Goal: Communication & Community: Answer question/provide support

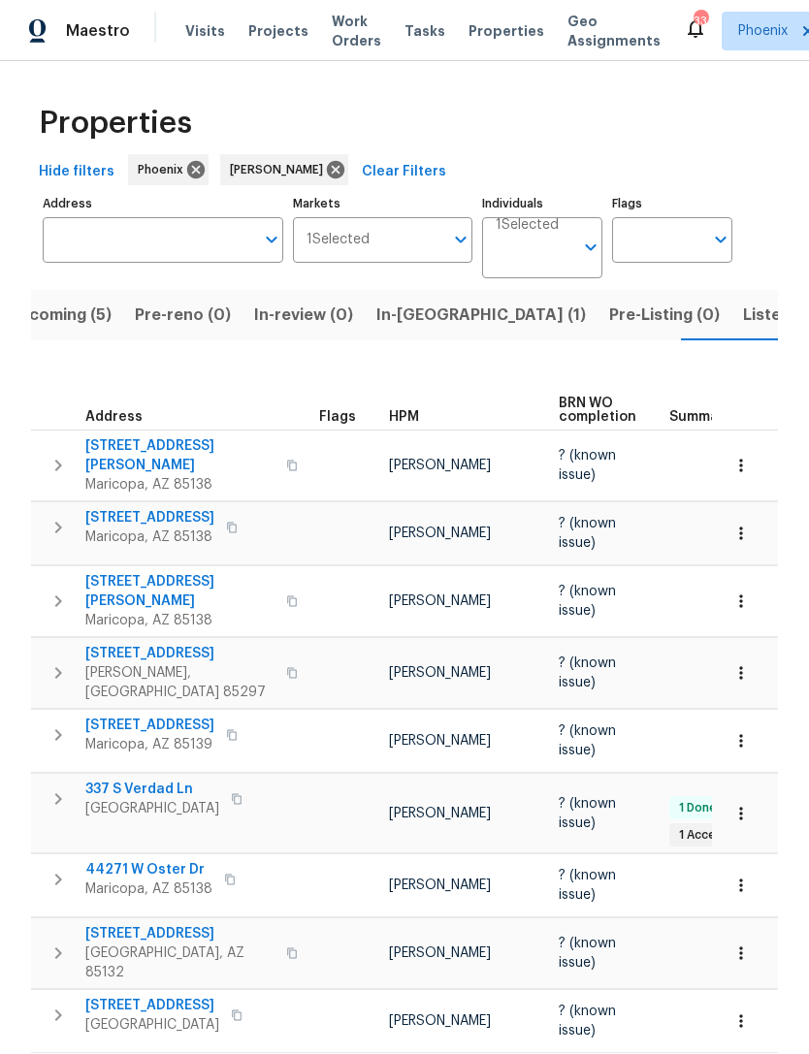
scroll to position [0, 392]
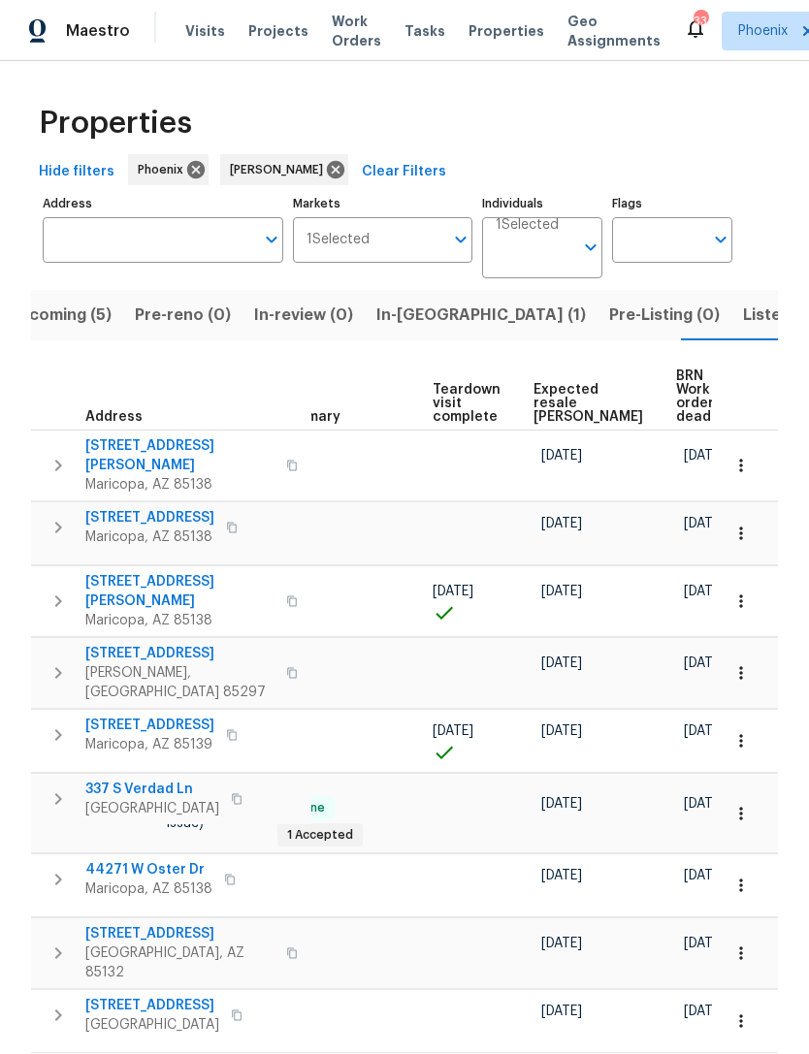
click at [416, 318] on span "In-reno (1)" at bounding box center [480, 315] width 209 height 27
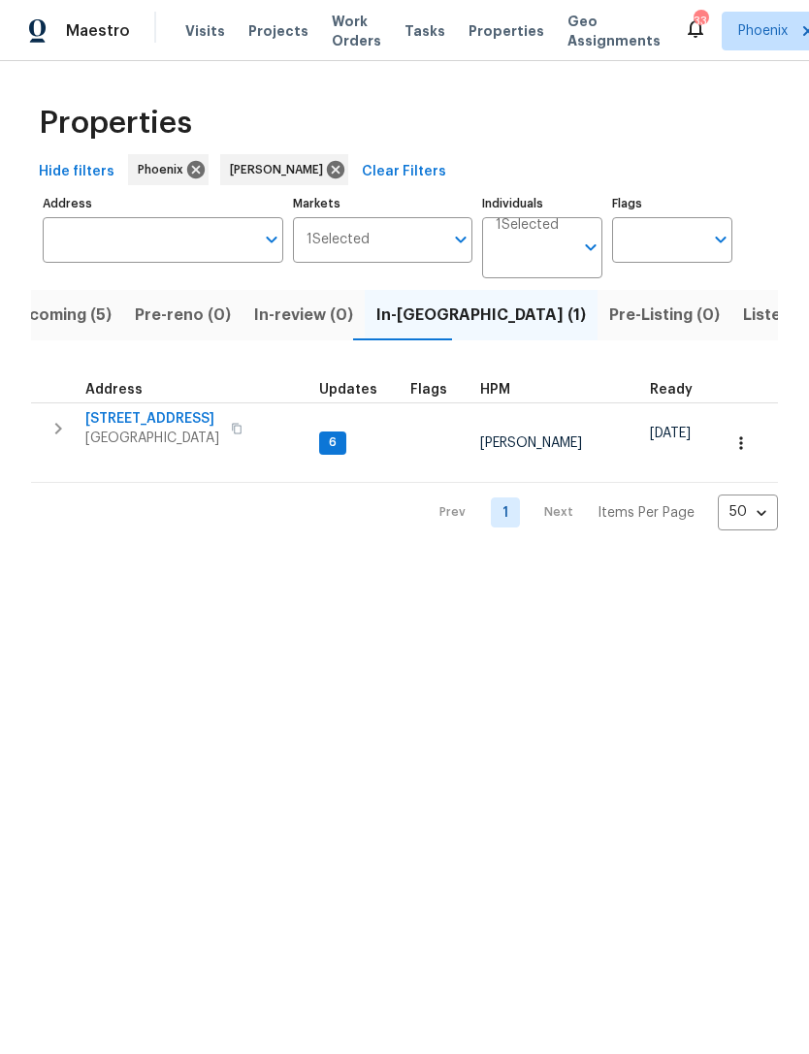
click at [157, 429] on span "[STREET_ADDRESS]" at bounding box center [152, 418] width 134 height 19
click at [92, 329] on span "Upcoming (5)" at bounding box center [60, 315] width 104 height 27
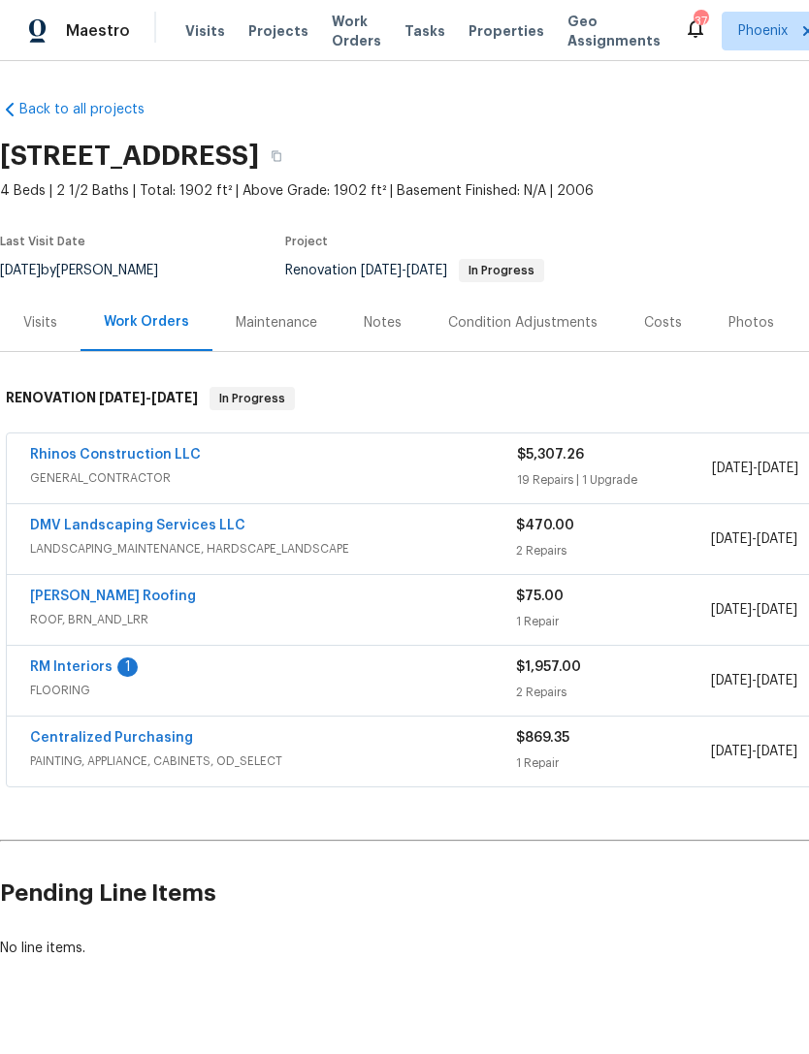
click at [76, 674] on link "RM Interiors" at bounding box center [71, 667] width 82 height 14
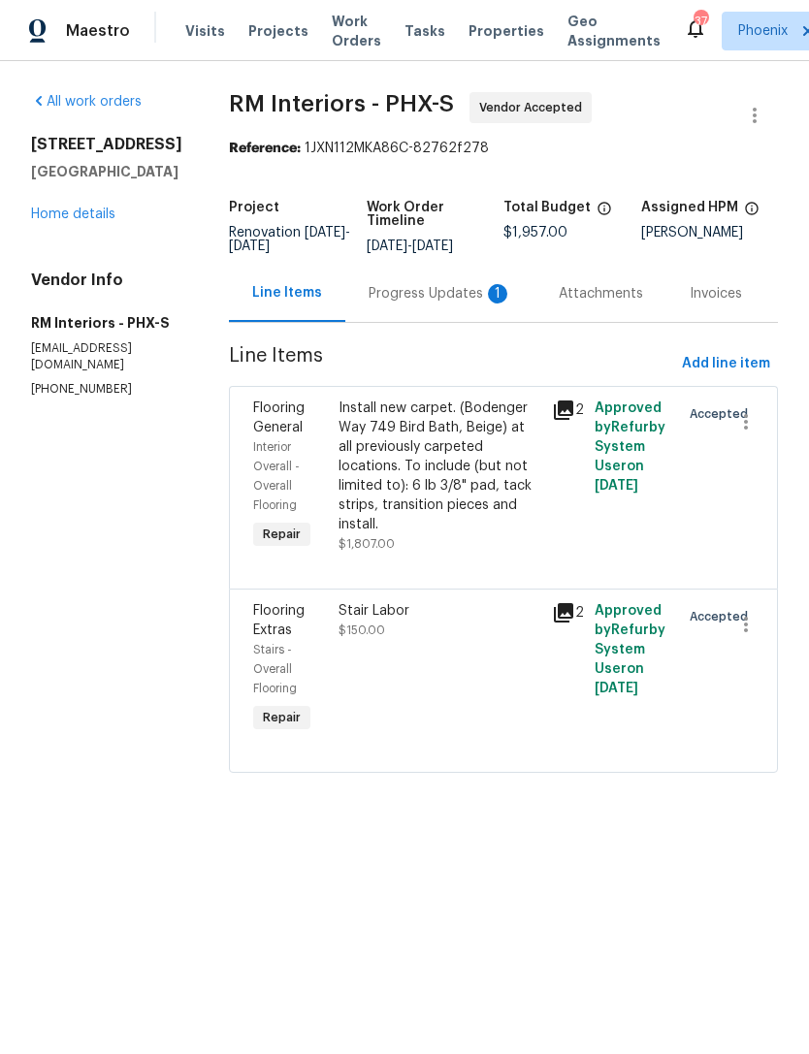
click at [455, 304] on div "Progress Updates 1" at bounding box center [440, 293] width 144 height 19
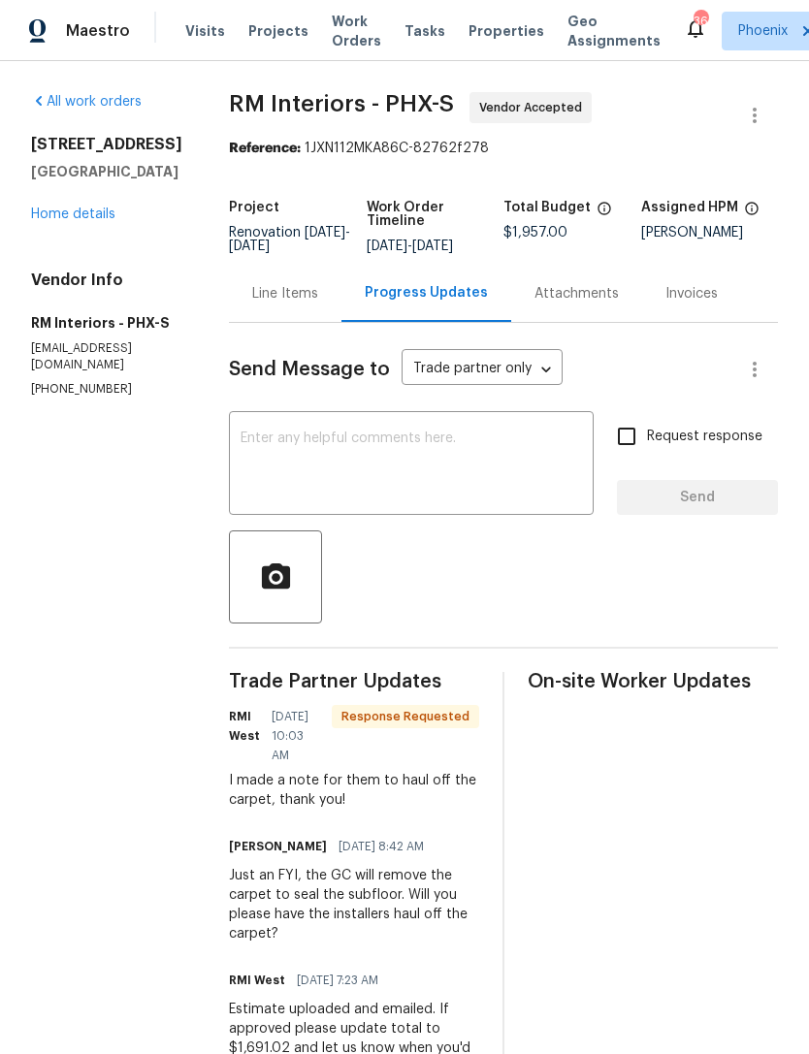
click at [455, 456] on textarea at bounding box center [410, 466] width 341 height 68
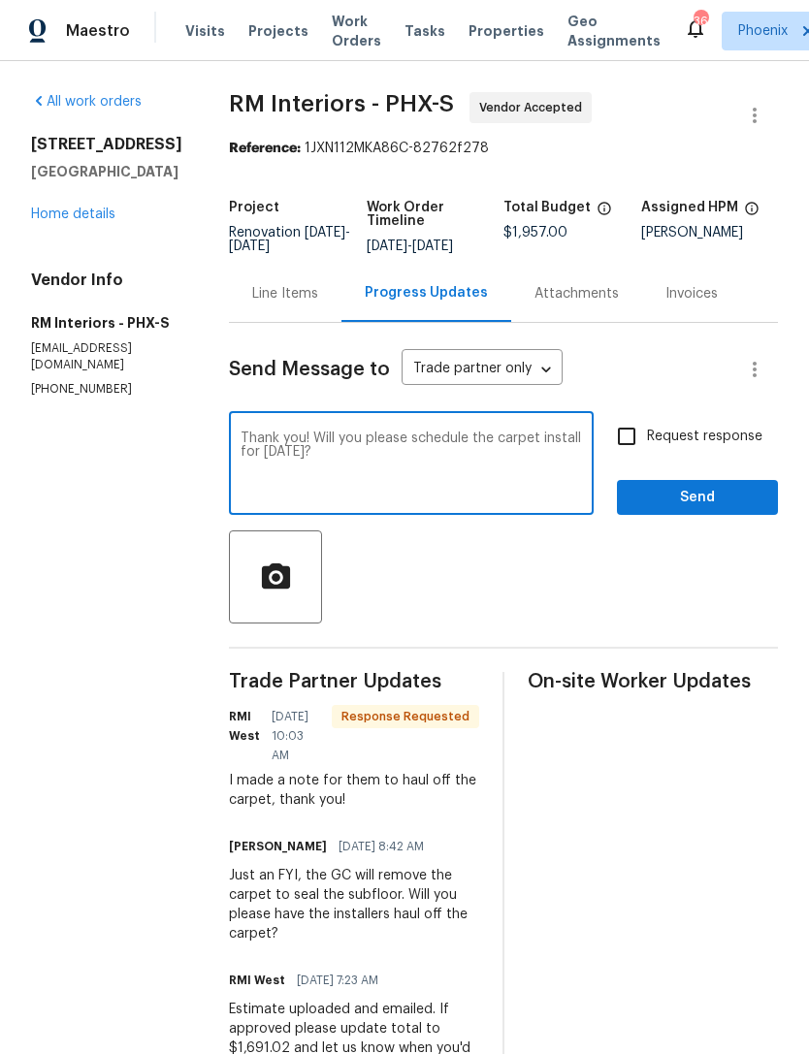
type textarea "Thank you! Will you please schedule the carpet install for [DATE]?"
click at [731, 510] on span "Send" at bounding box center [697, 498] width 130 height 24
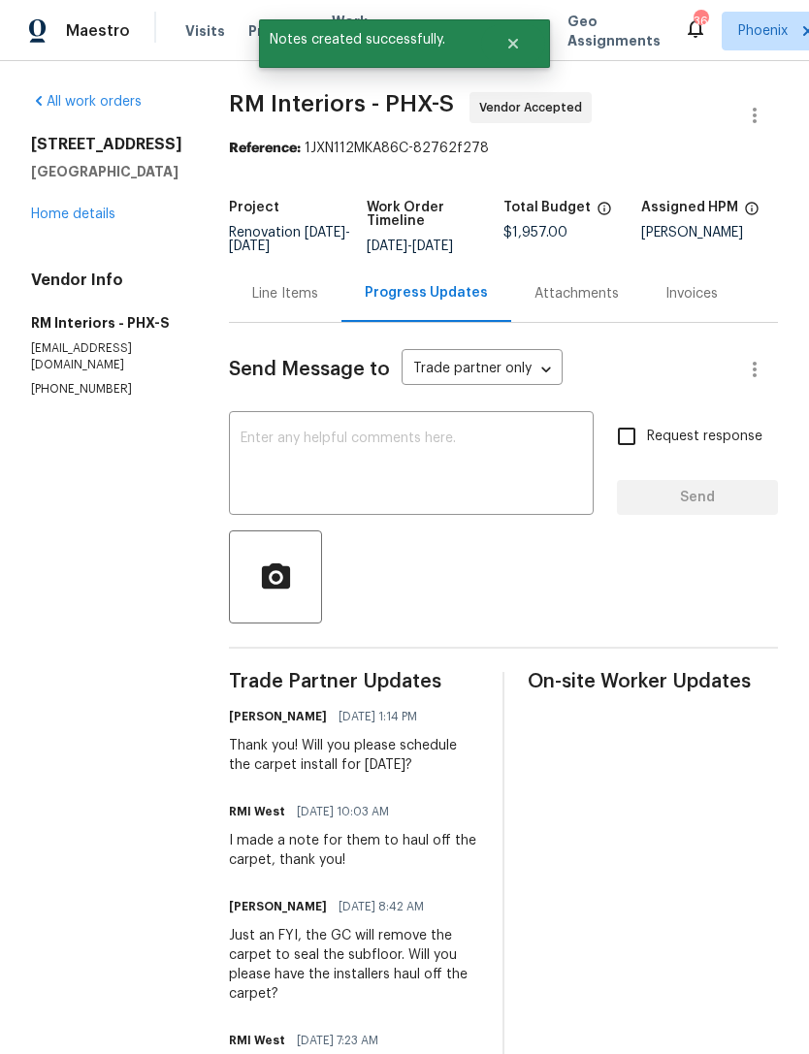
click at [101, 221] on link "Home details" at bounding box center [73, 215] width 84 height 14
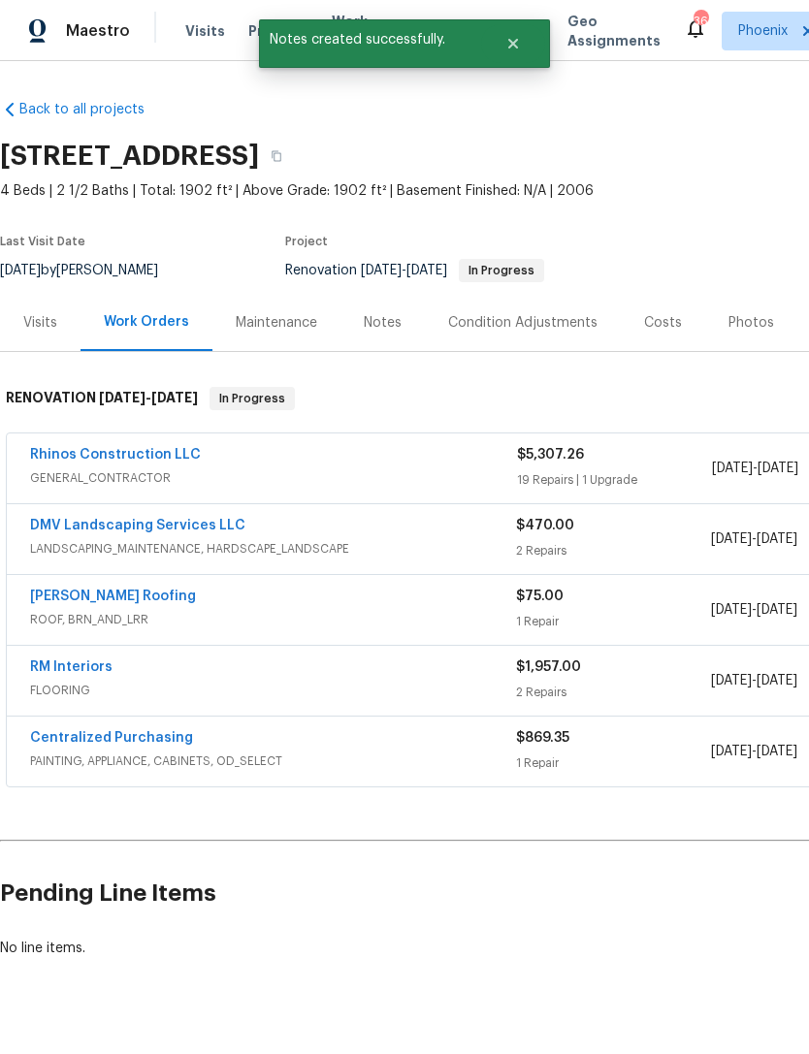
click at [201, 532] on link "DMV Landscaping Services LLC" at bounding box center [137, 526] width 215 height 14
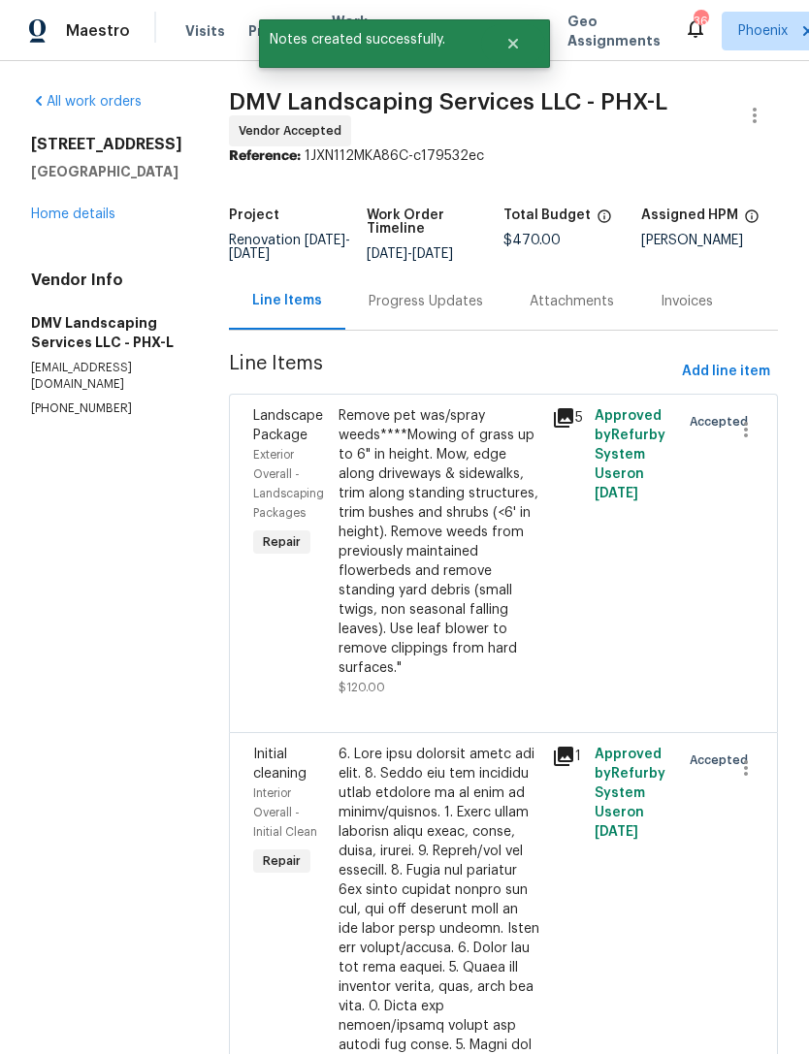
click at [432, 311] on div "Progress Updates" at bounding box center [425, 301] width 114 height 19
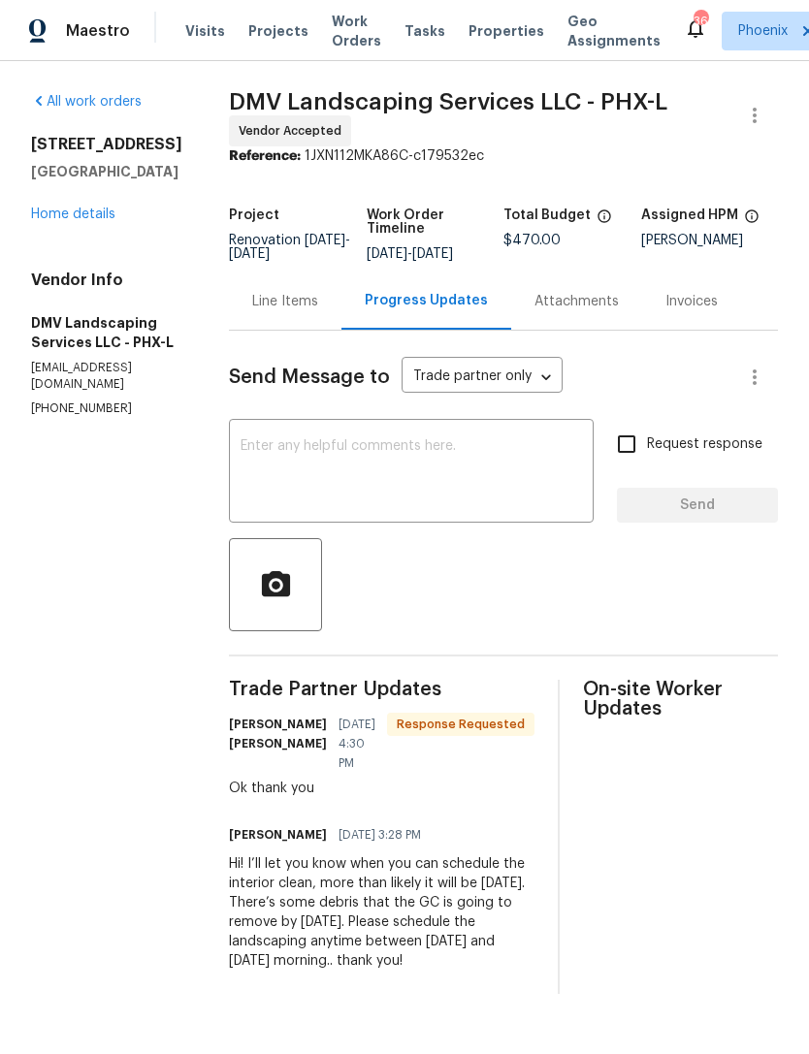
click at [401, 474] on textarea at bounding box center [410, 473] width 341 height 68
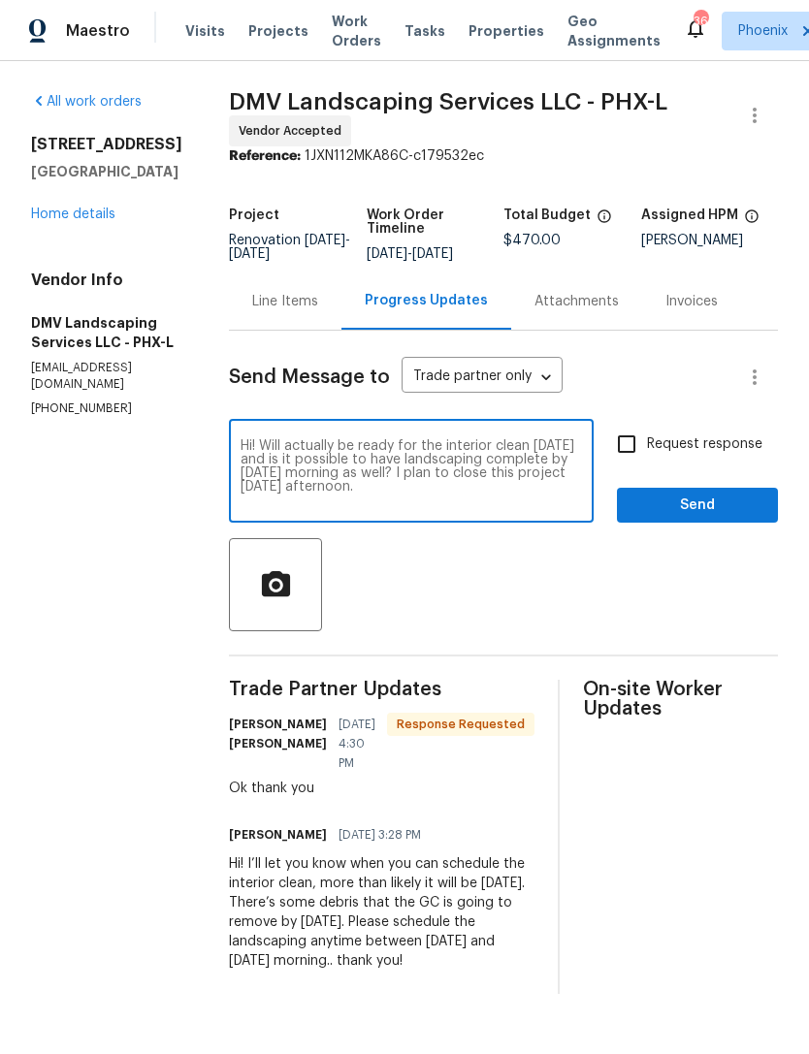
type textarea "Hi! Will actually be ready for the interior clean [DATE] and is it possible to …"
click at [731, 518] on span "Send" at bounding box center [697, 506] width 130 height 24
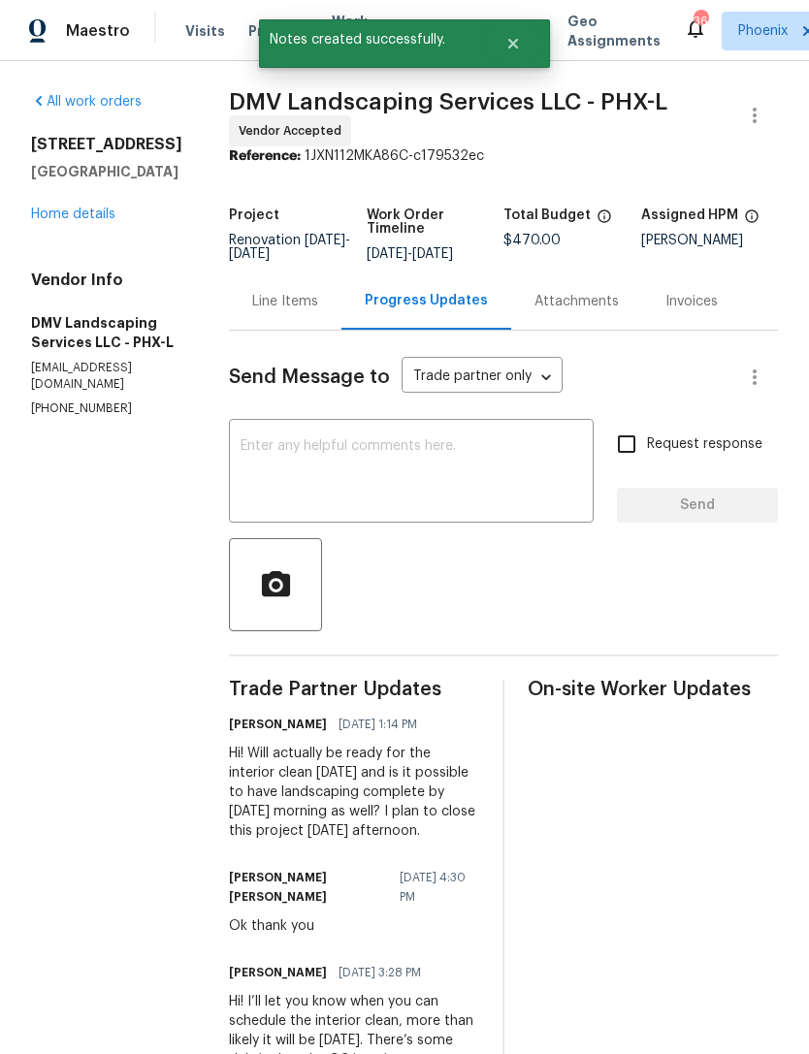
click at [104, 221] on link "Home details" at bounding box center [73, 215] width 84 height 14
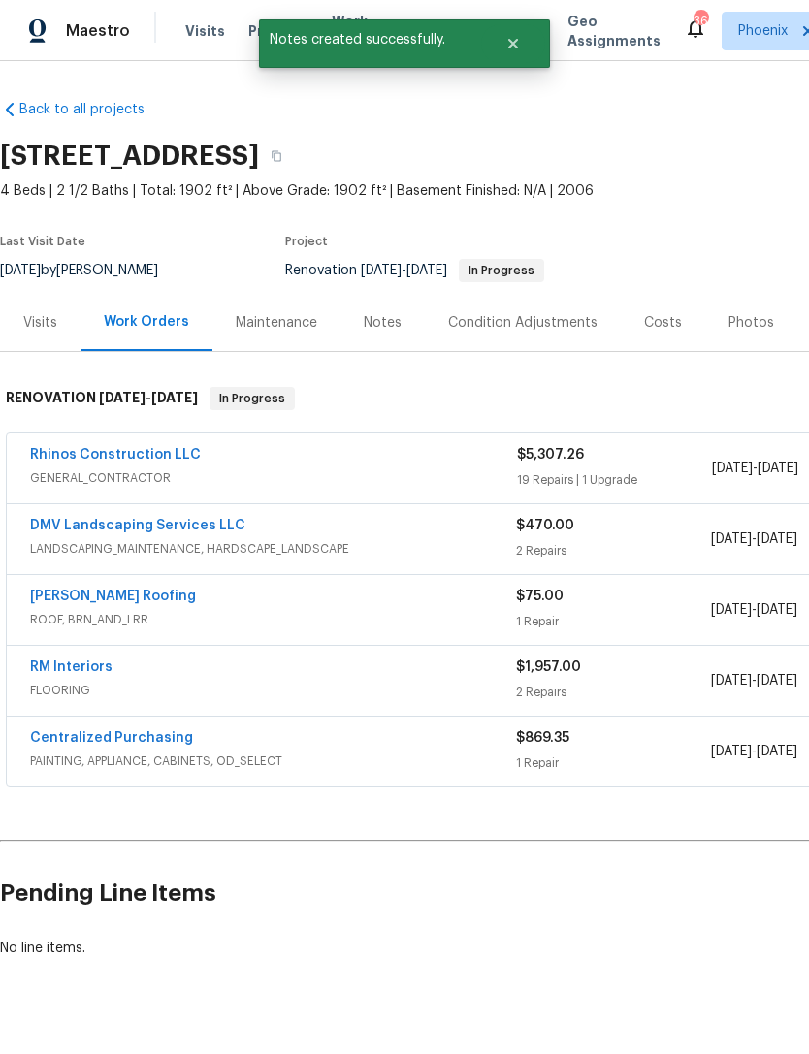
click at [382, 330] on div "Notes" at bounding box center [382, 322] width 84 height 57
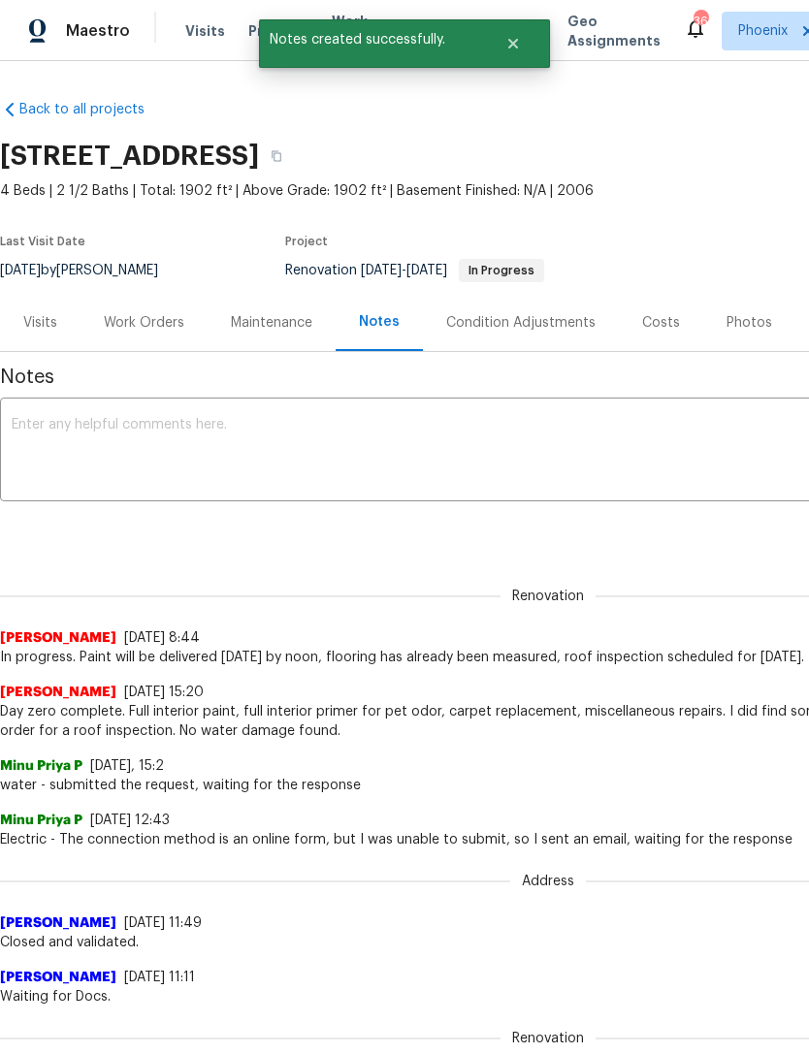
click at [304, 468] on textarea at bounding box center [548, 452] width 1072 height 68
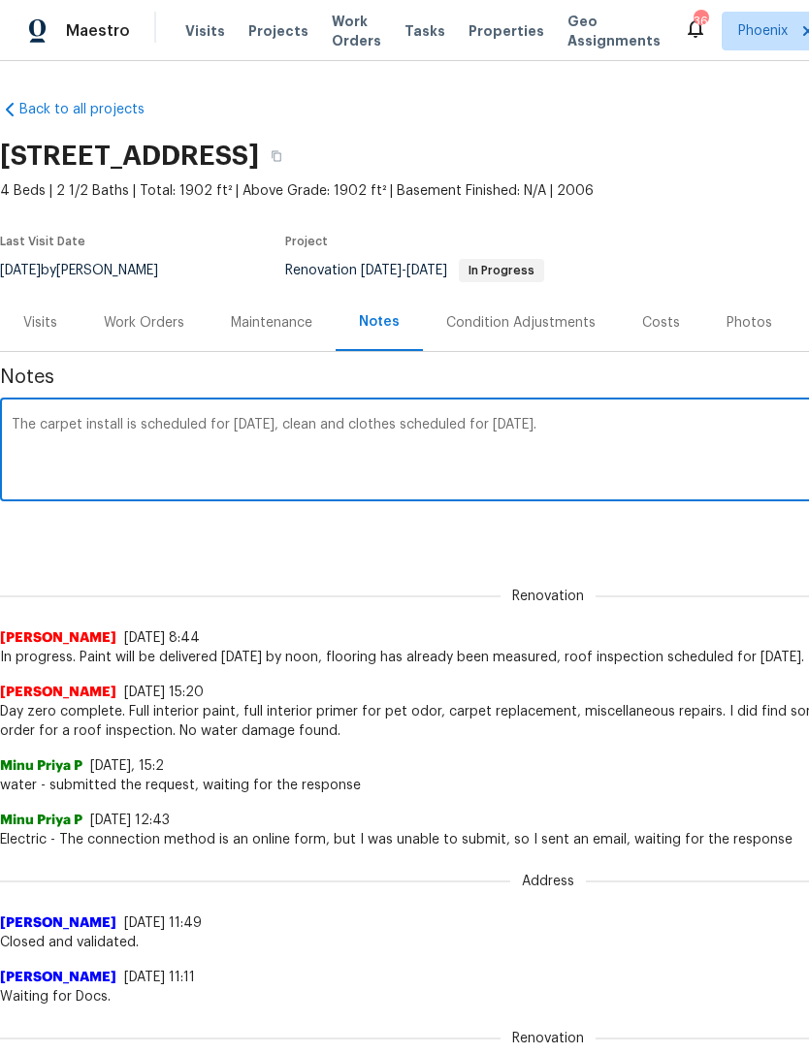
click at [385, 451] on textarea "The carpet install is scheduled for [DATE], clean and clothes scheduled for [DA…" at bounding box center [548, 452] width 1072 height 68
type textarea "The carpet install is scheduled for [DATE], clean and close scheduled for [DATE…"
click at [718, 501] on div "The carpet install is scheduled for [DATE], clean and close scheduled for [DATE…" at bounding box center [548, 451] width 1096 height 99
click at [741, 463] on textarea "The carpet install is scheduled for [DATE], clean and close scheduled for [DATE…" at bounding box center [548, 452] width 1072 height 68
click at [729, 586] on div "Renovation [PERSON_NAME] [DATE] 8:44 In progress. Paint will be delivered [DATE…" at bounding box center [548, 615] width 1096 height 103
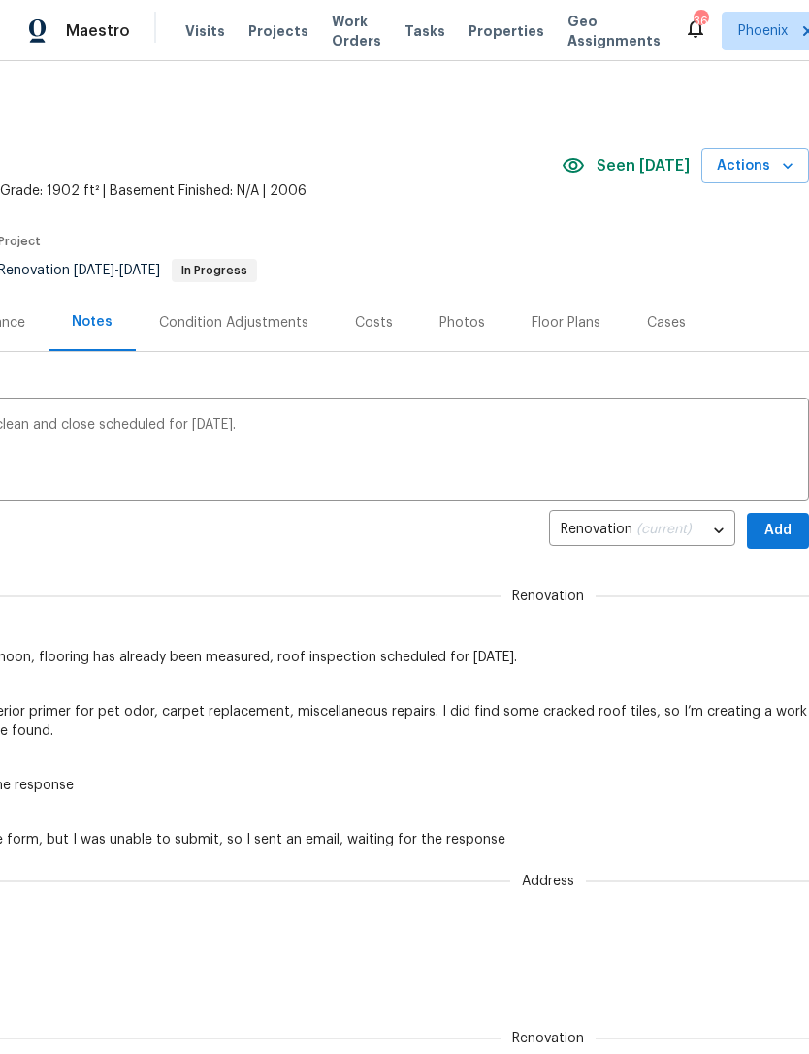
scroll to position [0, 287]
click at [776, 543] on span "Add" at bounding box center [777, 531] width 31 height 24
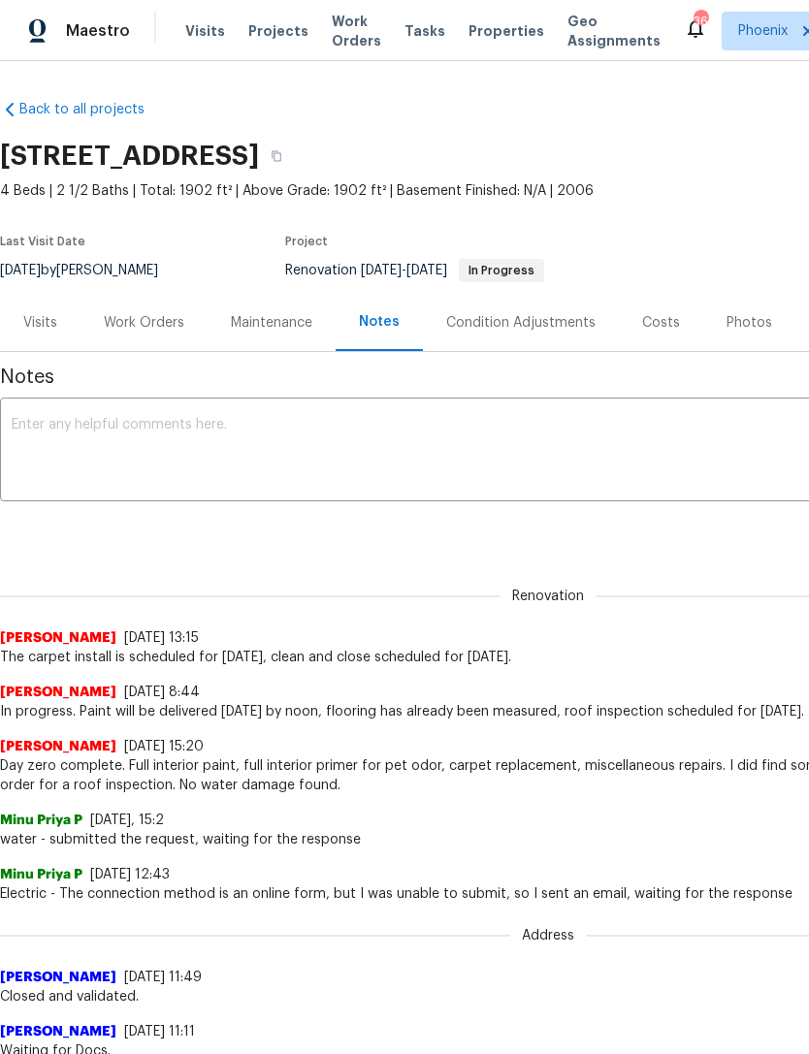
scroll to position [0, 0]
